Goal: Use online tool/utility: Utilize a website feature to perform a specific function

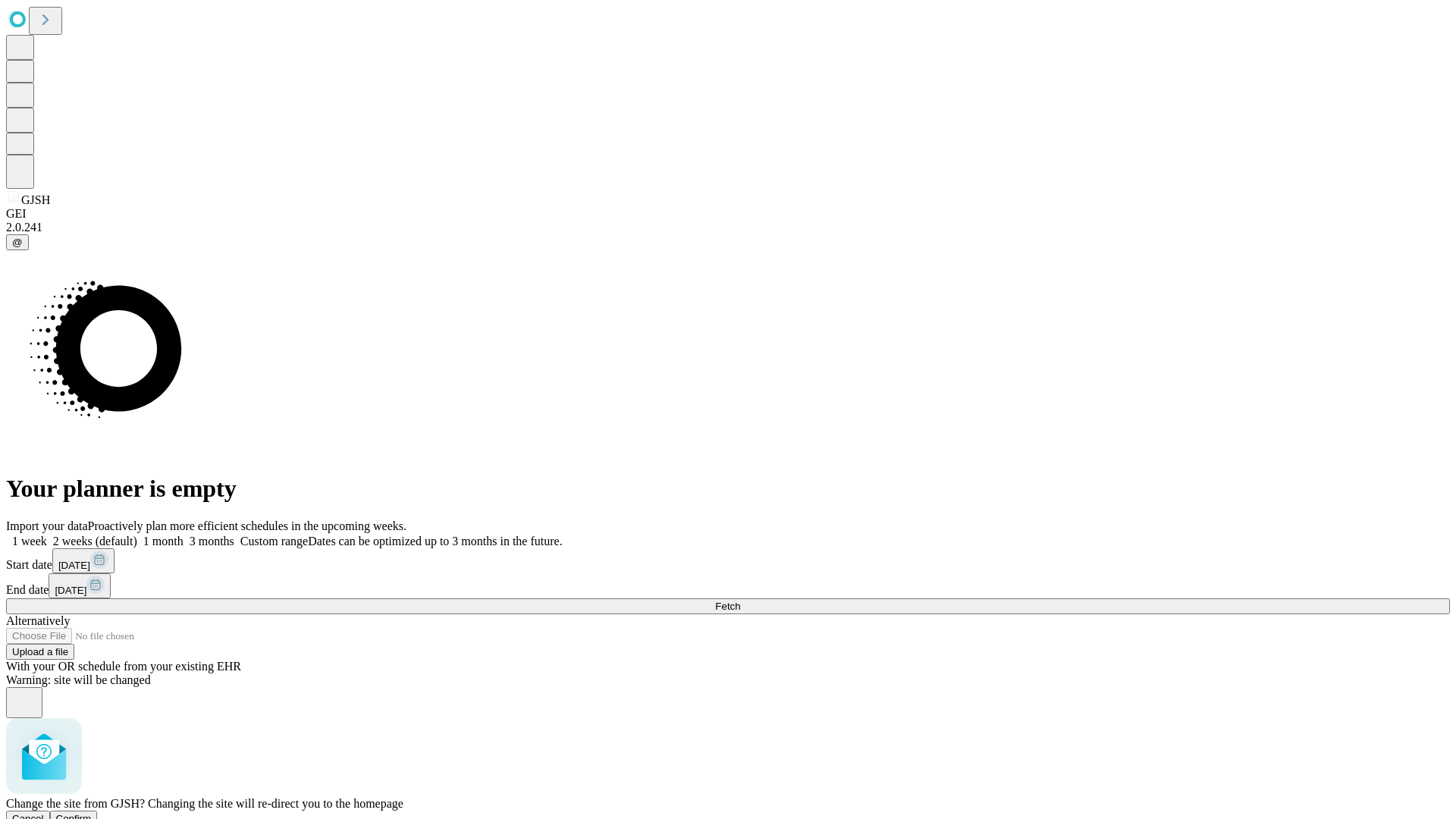
click at [92, 813] on span "Confirm" at bounding box center [74, 818] width 36 height 11
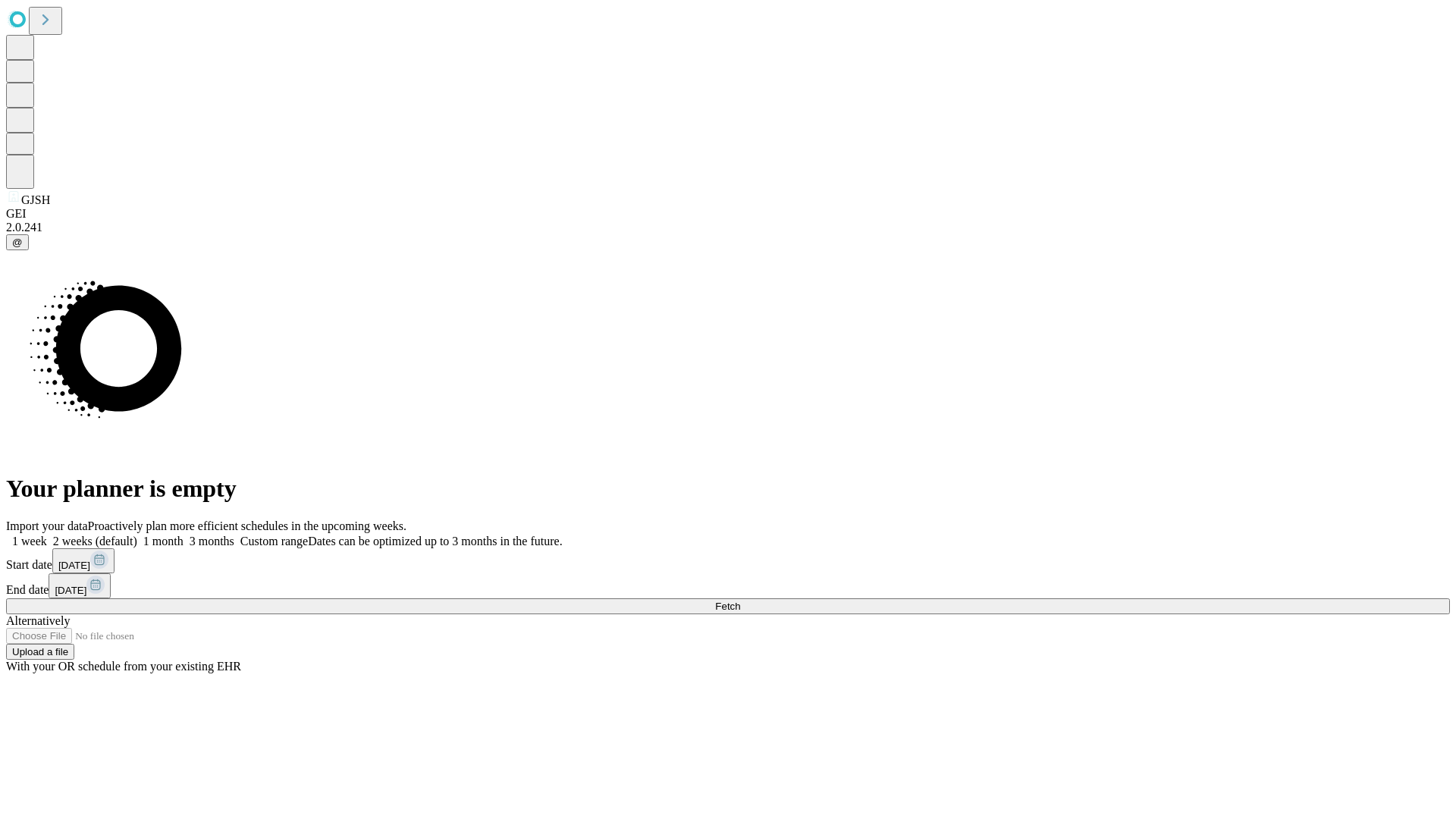
click at [47, 535] on label "1 week" at bounding box center [27, 541] width 41 height 13
click at [740, 600] on span "Fetch" at bounding box center [728, 605] width 25 height 11
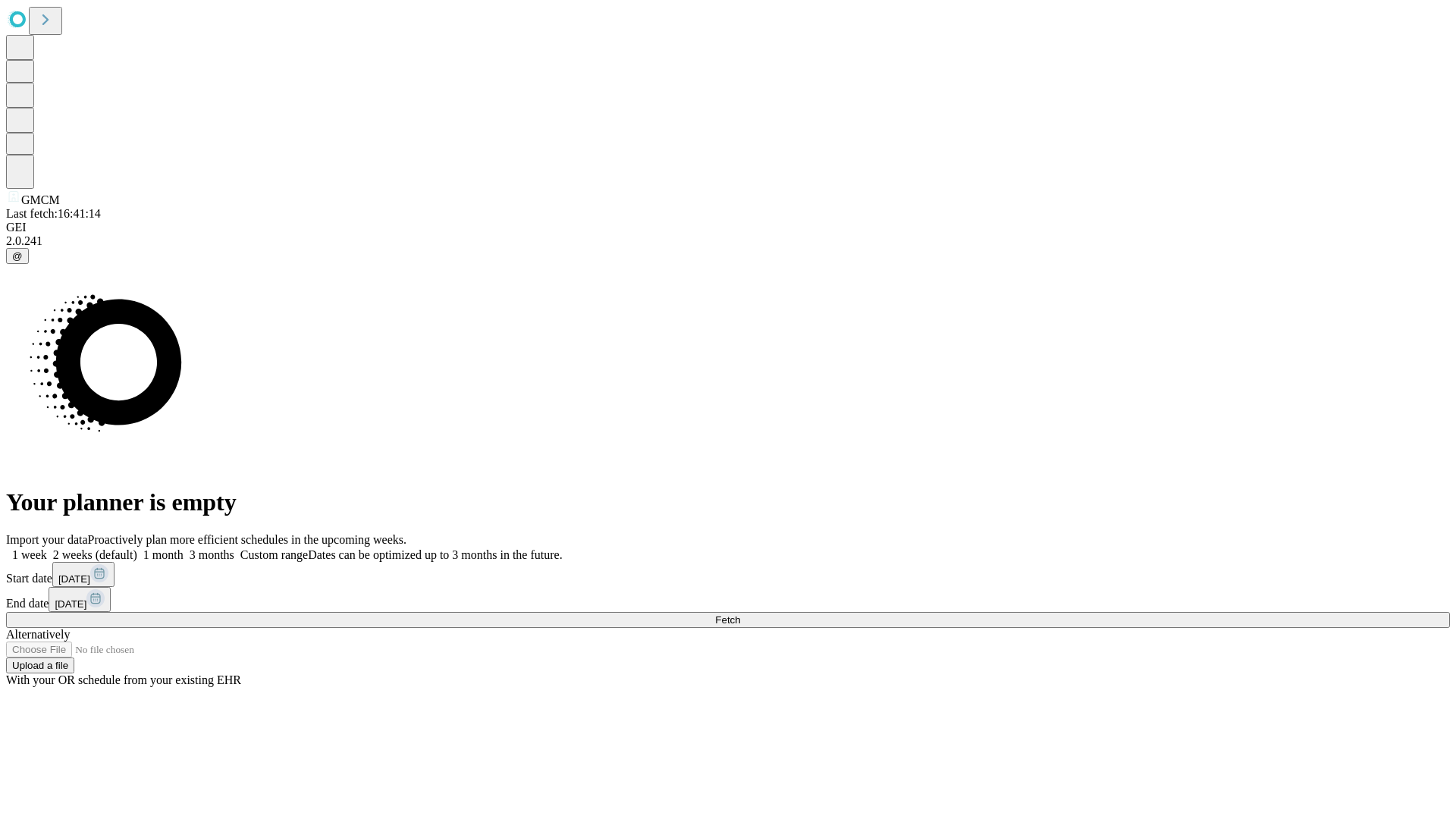
click at [47, 548] on label "1 week" at bounding box center [27, 554] width 41 height 13
click at [740, 614] on span "Fetch" at bounding box center [728, 619] width 25 height 11
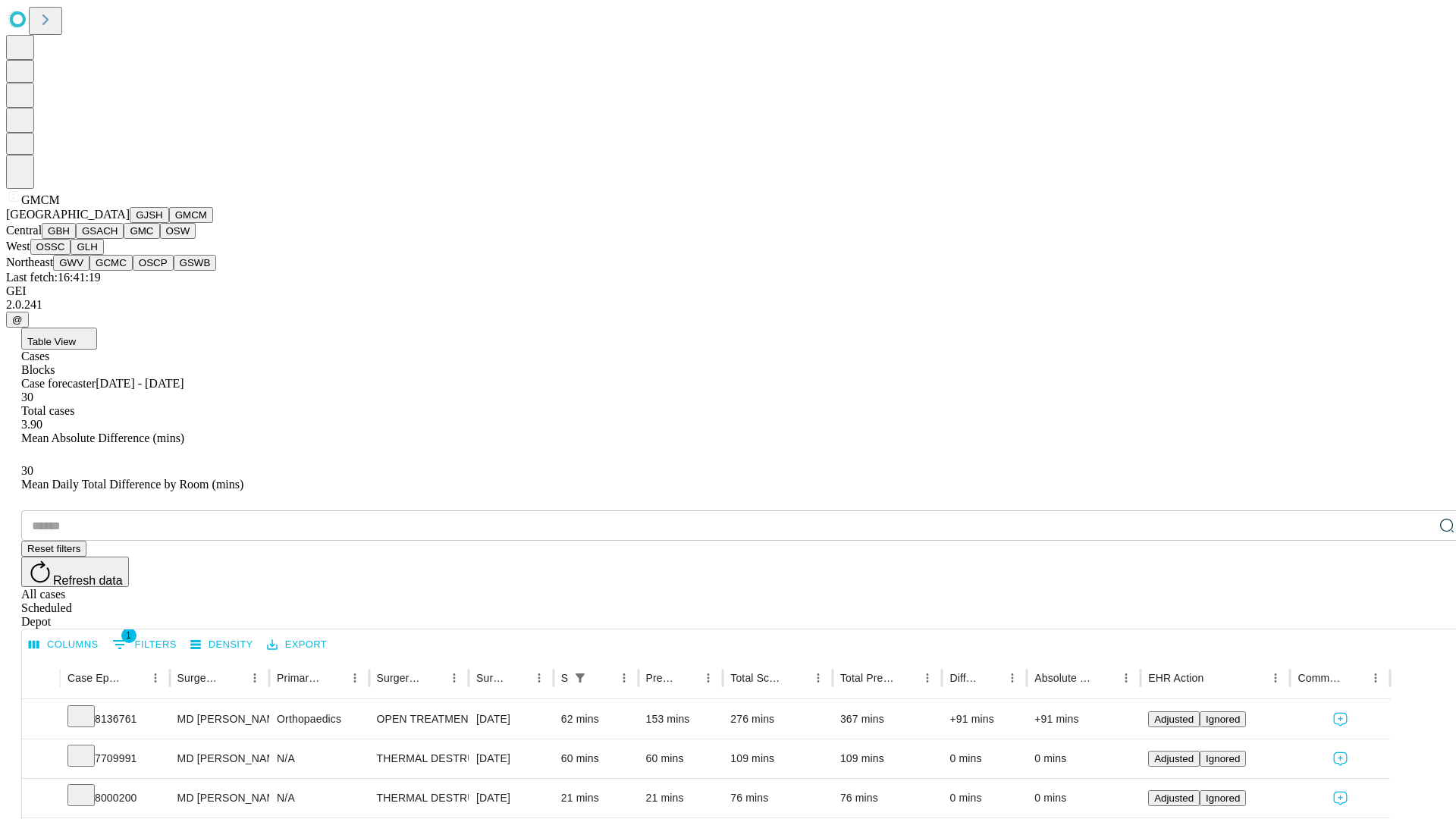
click at [76, 239] on button "GBH" at bounding box center [59, 230] width 34 height 16
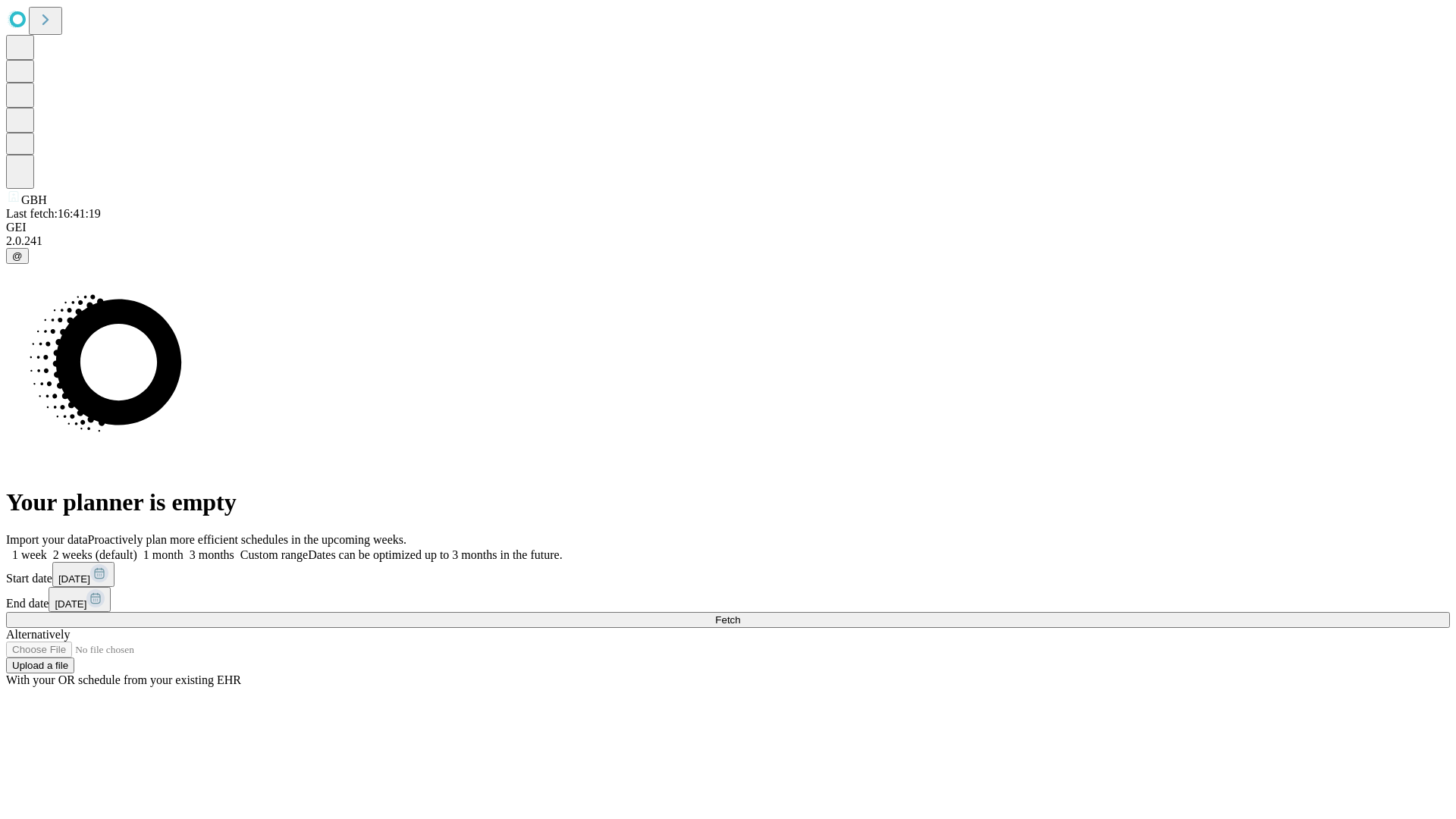
click at [47, 548] on label "1 week" at bounding box center [27, 554] width 41 height 13
click at [740, 614] on span "Fetch" at bounding box center [728, 619] width 25 height 11
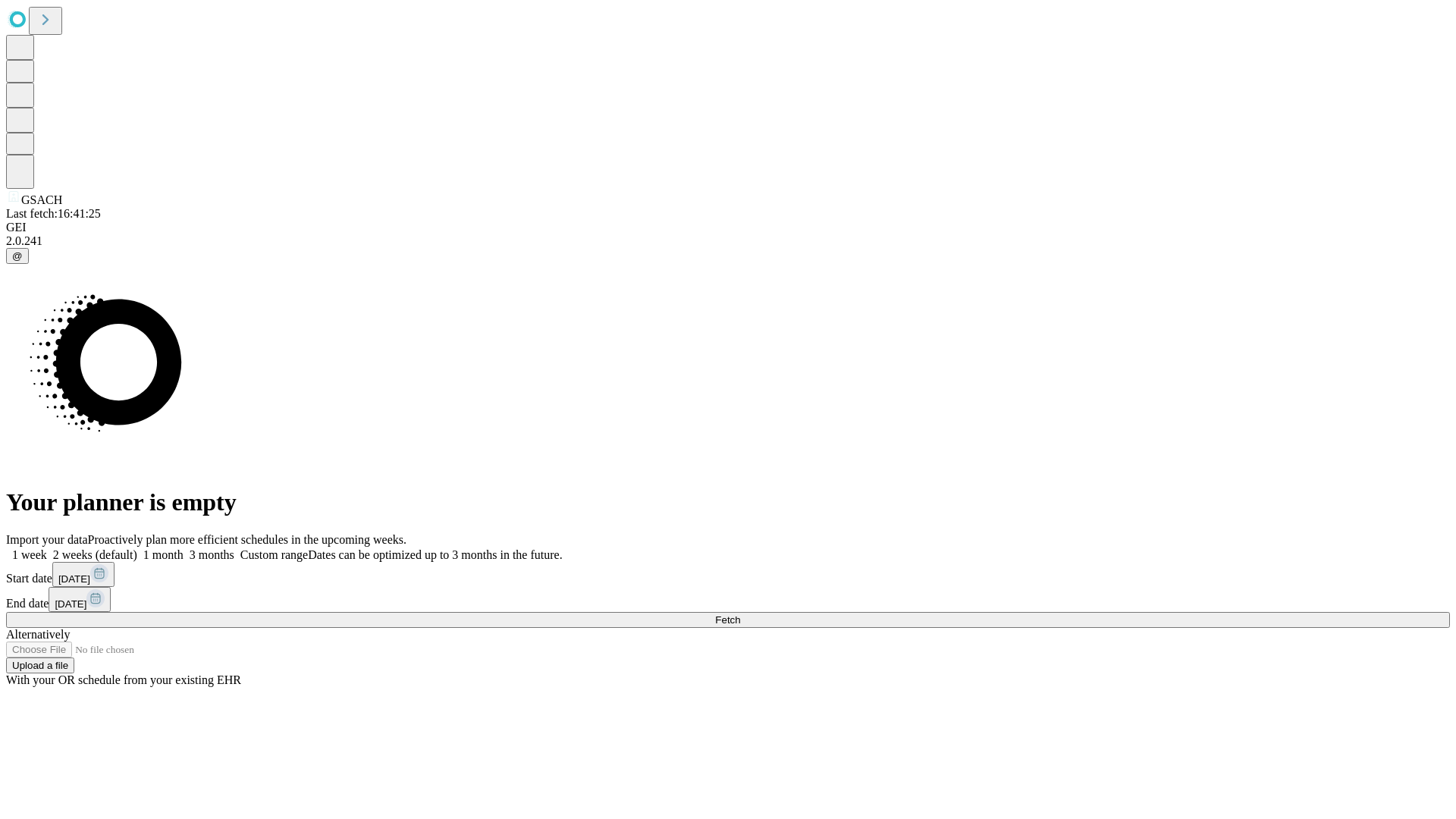
click at [47, 548] on label "1 week" at bounding box center [27, 554] width 41 height 13
click at [740, 614] on span "Fetch" at bounding box center [728, 619] width 25 height 11
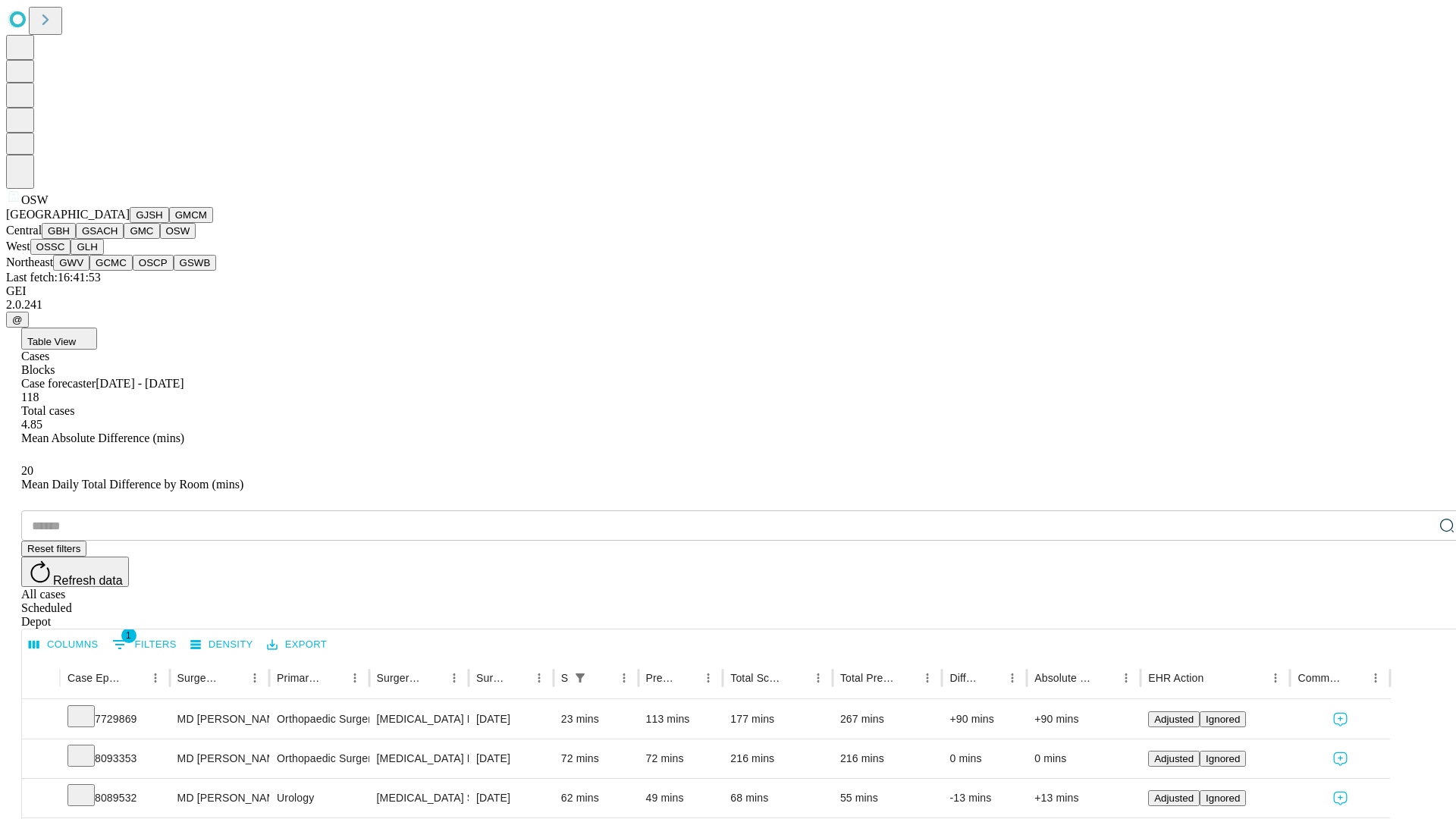
click at [71, 255] on button "OSSC" at bounding box center [51, 246] width 41 height 16
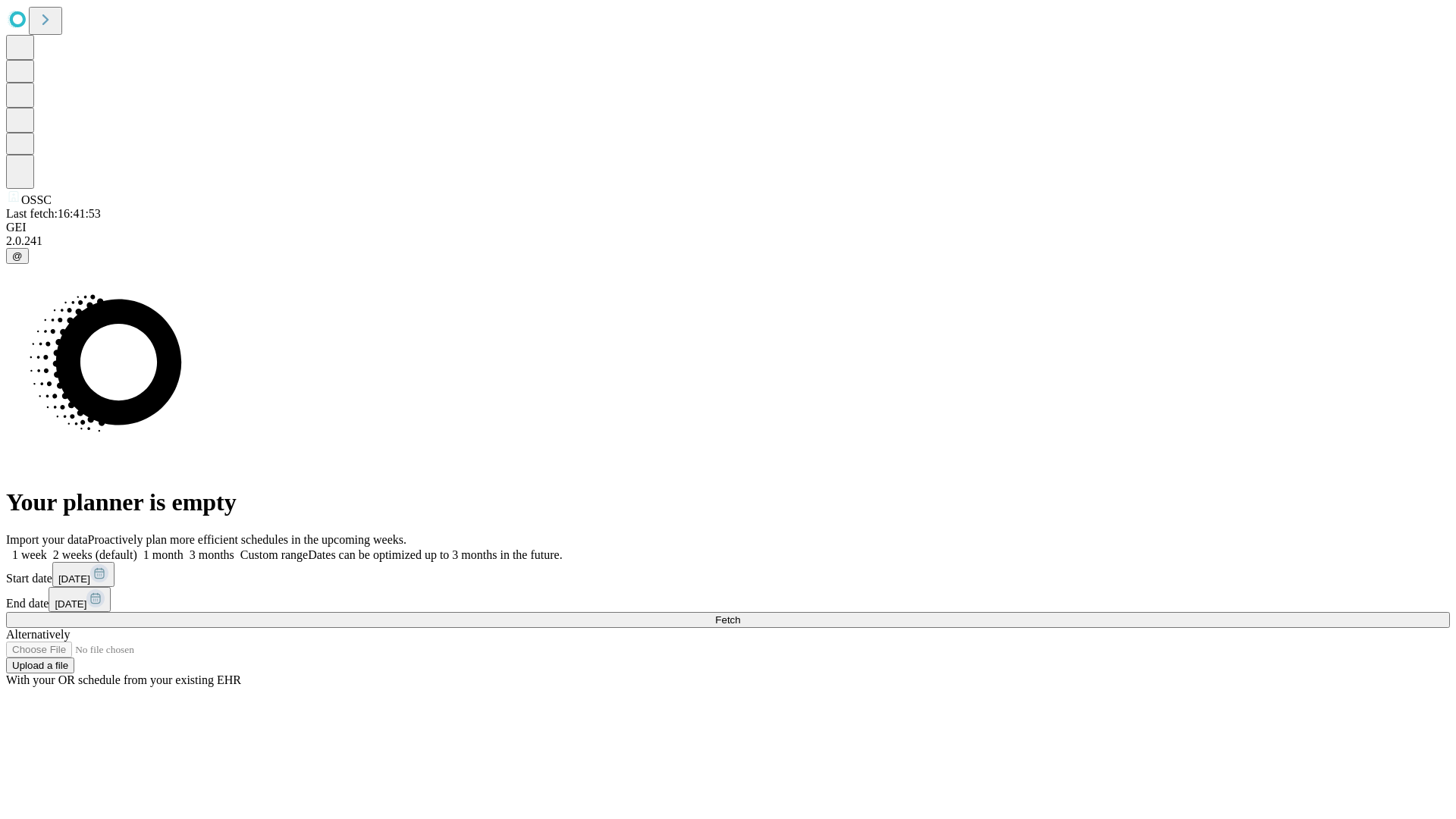
click at [47, 548] on label "1 week" at bounding box center [27, 554] width 41 height 13
click at [740, 614] on span "Fetch" at bounding box center [728, 619] width 25 height 11
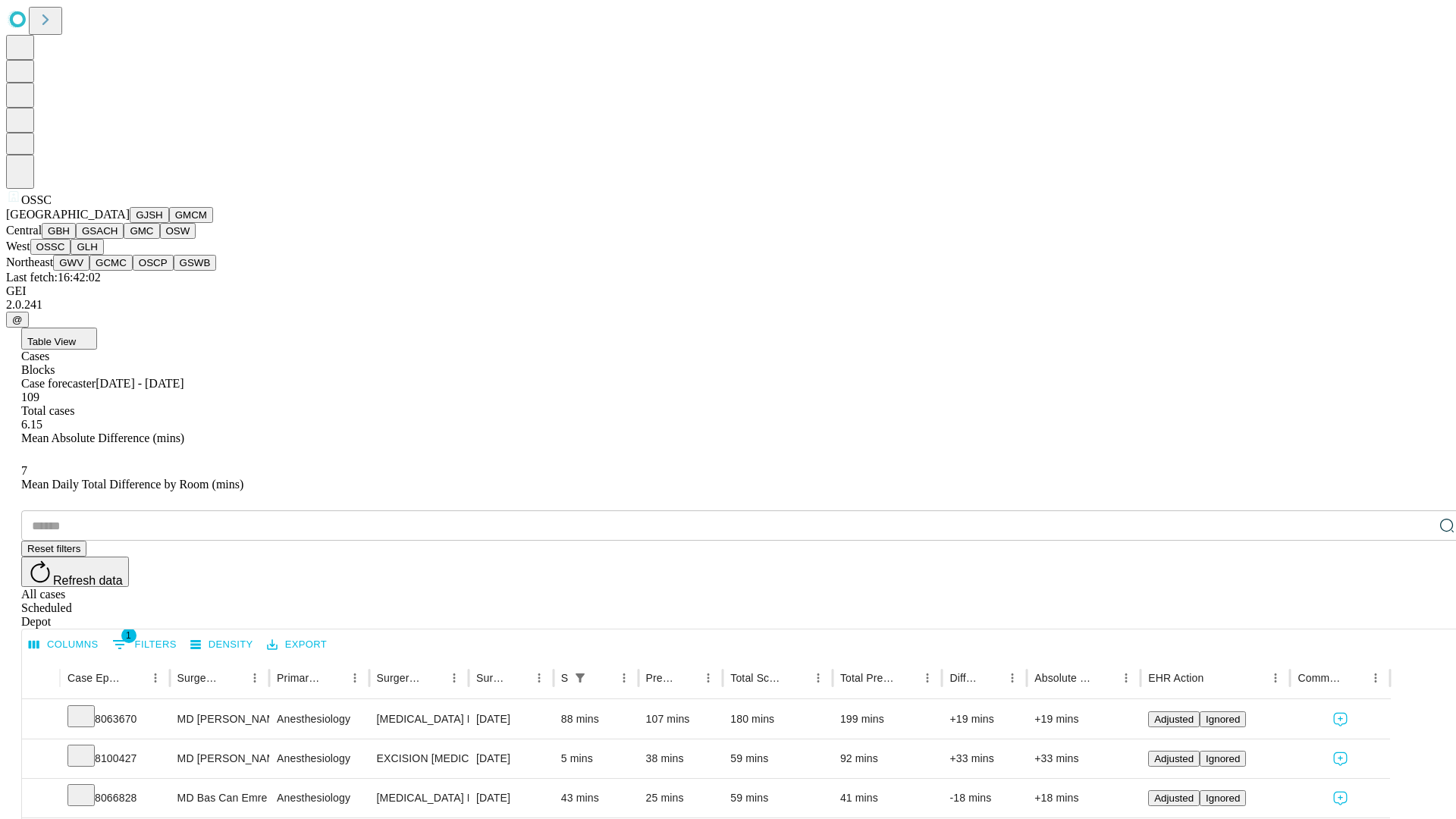
click at [103, 255] on button "GLH" at bounding box center [86, 246] width 33 height 16
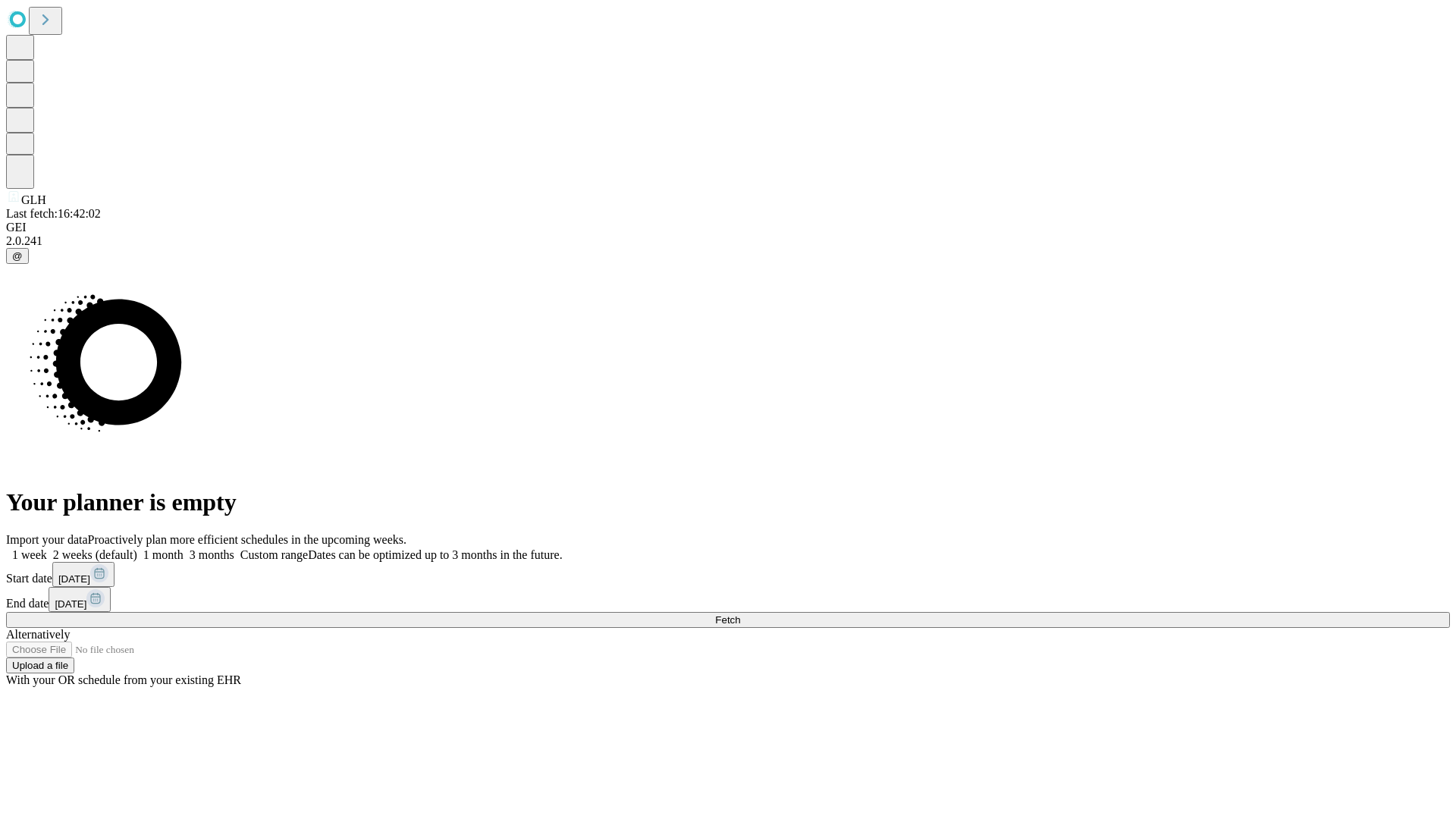
click at [740, 614] on span "Fetch" at bounding box center [728, 619] width 25 height 11
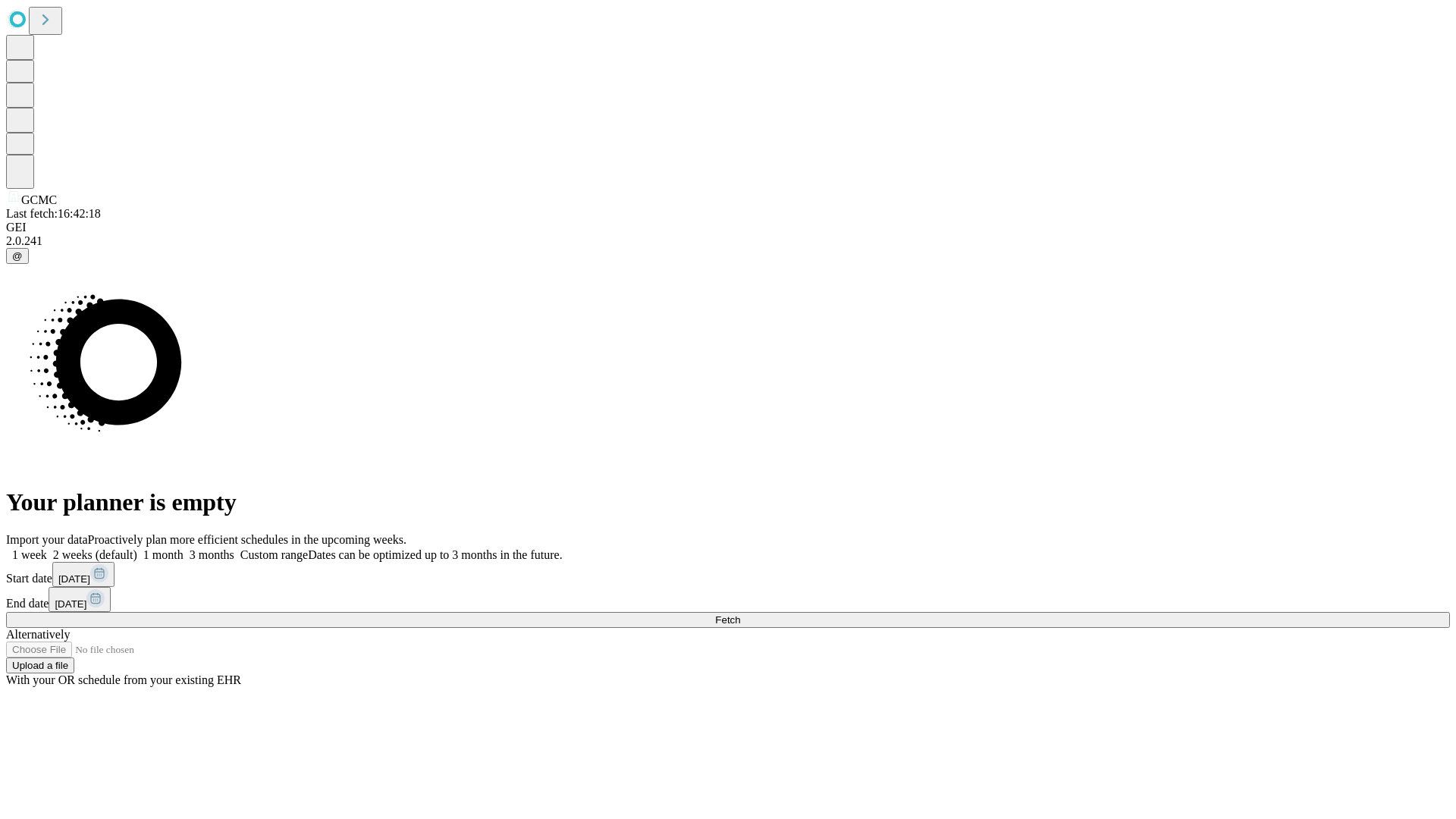
click at [47, 548] on label "1 week" at bounding box center [27, 554] width 41 height 13
click at [740, 614] on span "Fetch" at bounding box center [728, 619] width 25 height 11
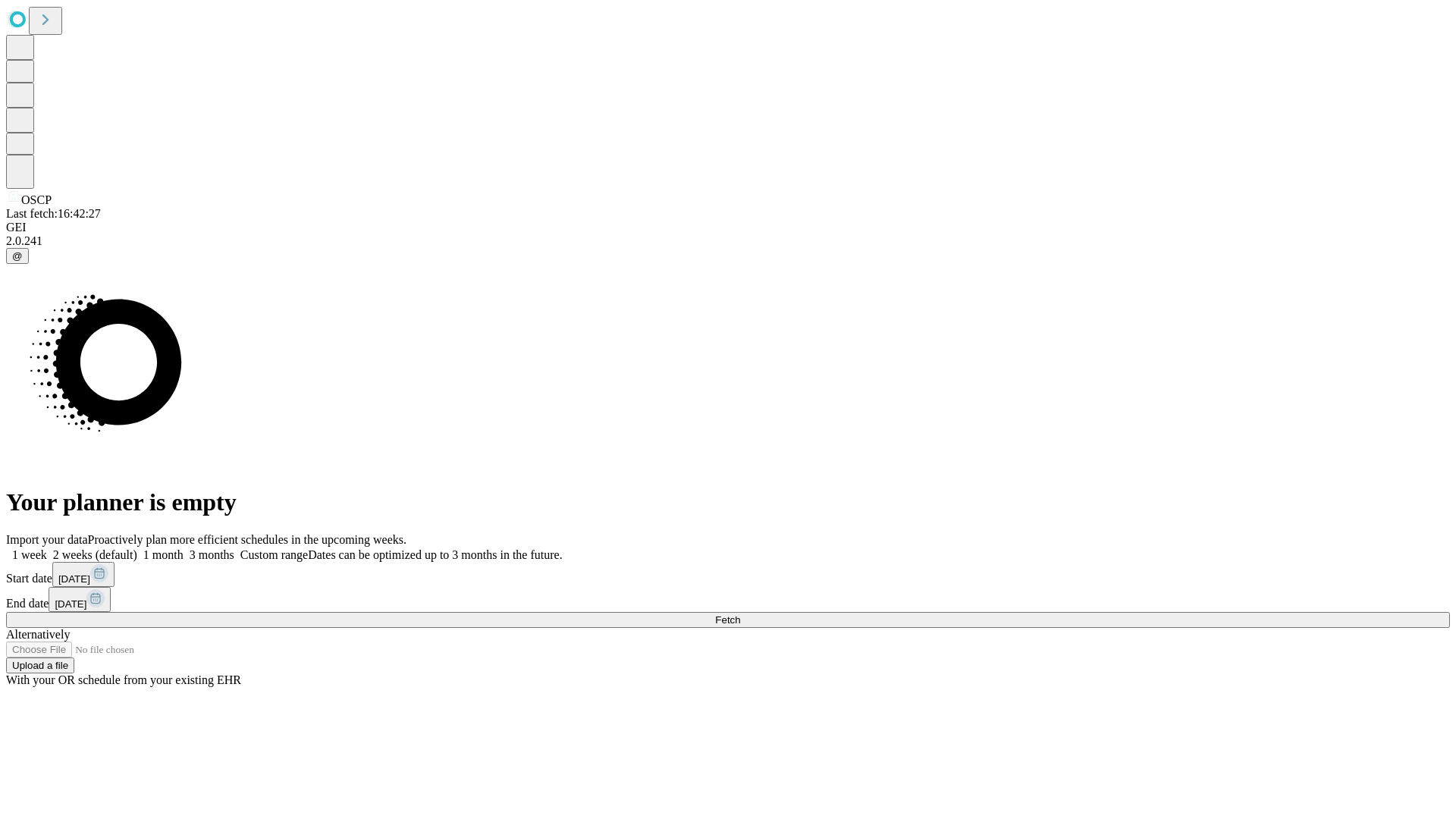
click at [47, 548] on label "1 week" at bounding box center [27, 554] width 41 height 13
click at [740, 614] on span "Fetch" at bounding box center [728, 619] width 25 height 11
